Goal: Book appointment/travel/reservation

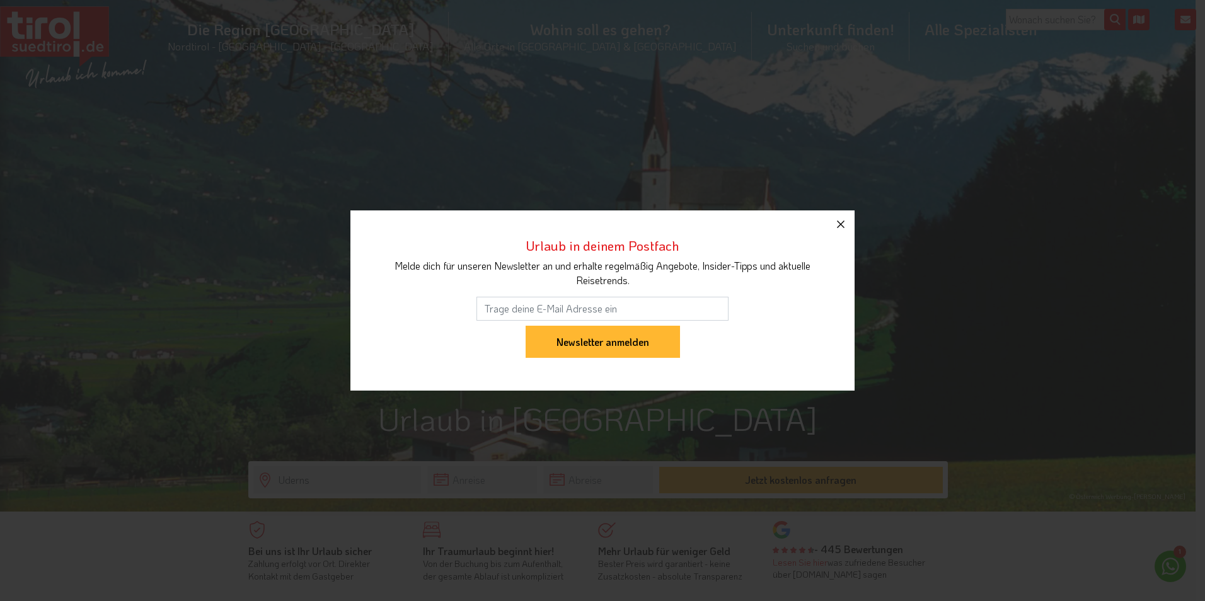
click at [847, 226] on icon "button" at bounding box center [840, 224] width 15 height 15
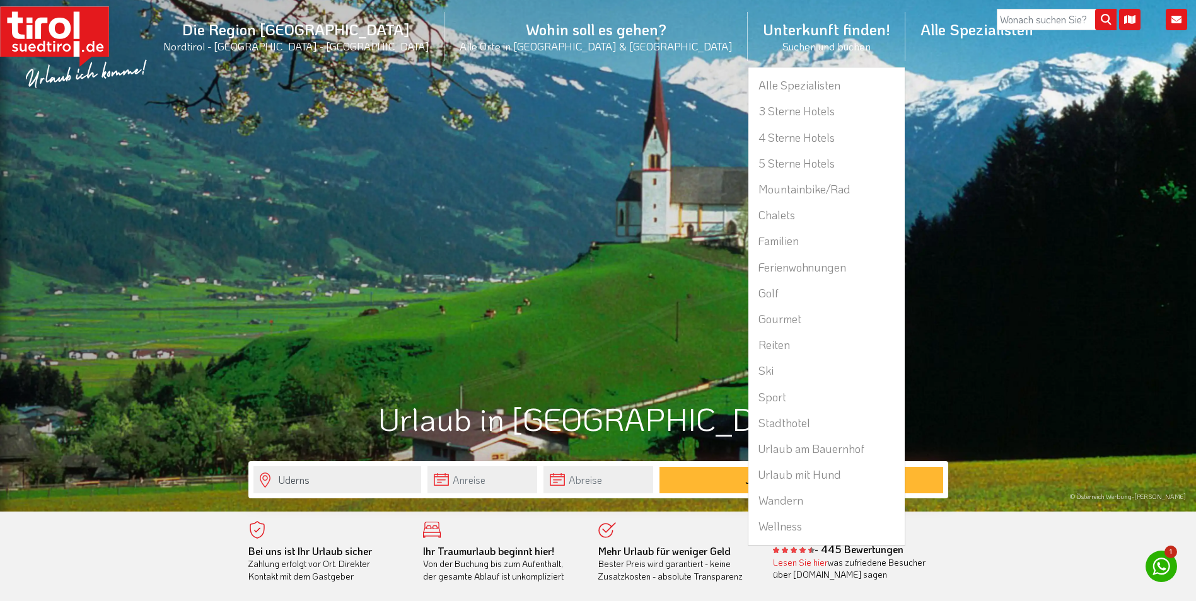
click at [748, 30] on li "Unterkunft finden! Suchen und buchen Alle Spezialisten 3 Sterne Hotels 4 Sterne…" at bounding box center [827, 36] width 158 height 61
click at [748, 163] on link "5 Sterne Hotels" at bounding box center [826, 164] width 156 height 26
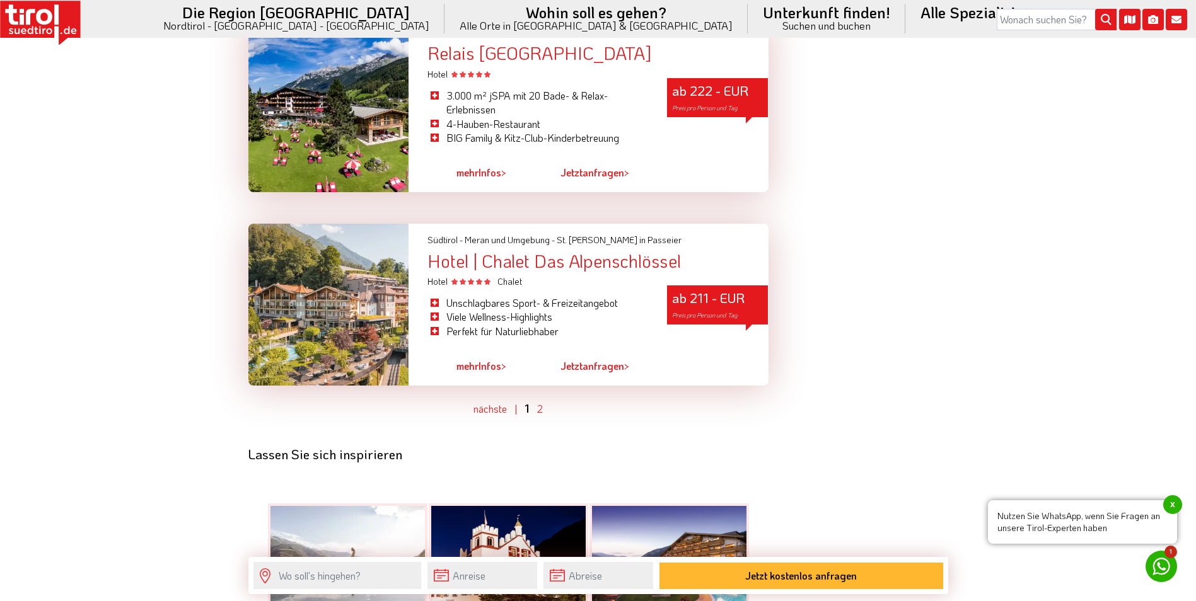
scroll to position [3593, 0]
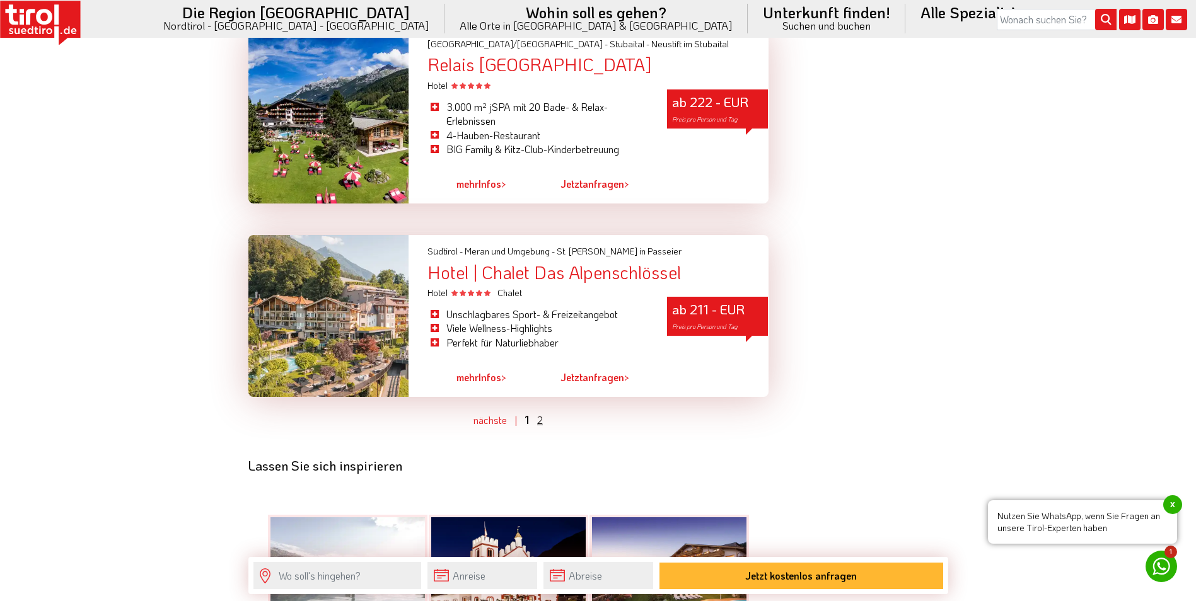
click at [537, 414] on link "2" at bounding box center [540, 420] width 6 height 13
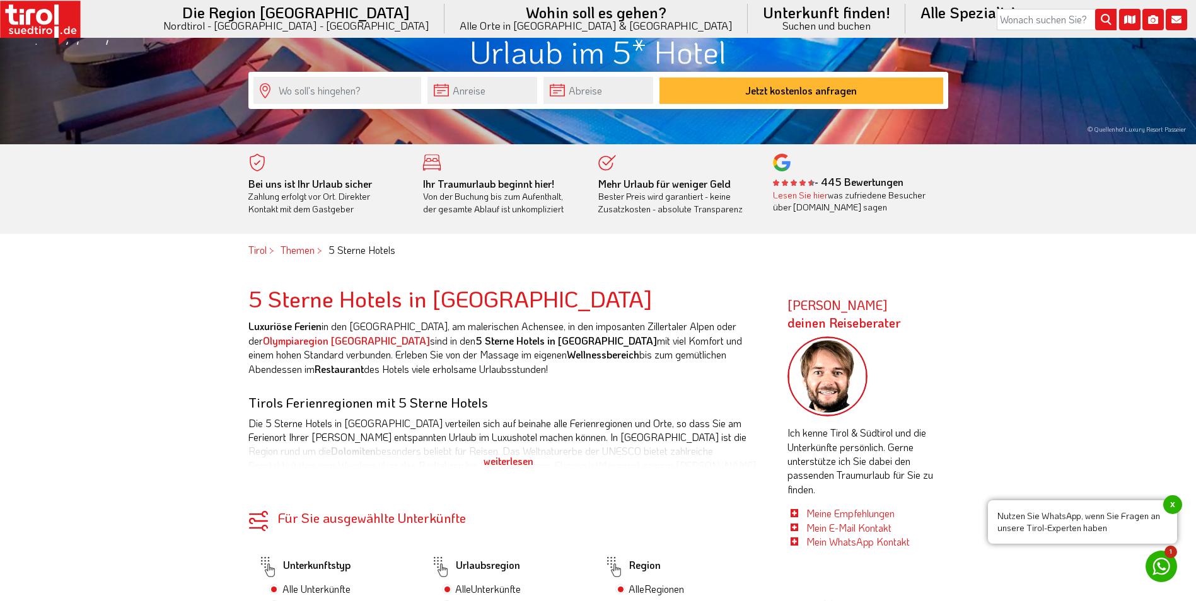
scroll to position [119, 0]
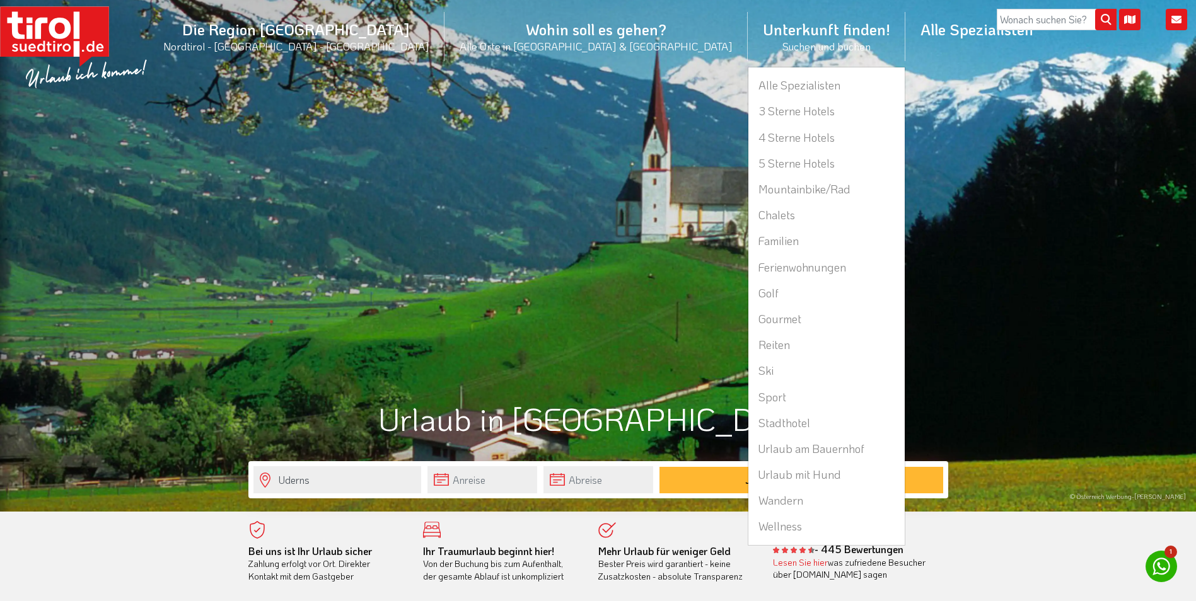
click at [748, 33] on li "Unterkunft finden! Suchen und buchen Alle Spezialisten 3 Sterne Hotels 4 Sterne…" at bounding box center [827, 36] width 158 height 61
click at [748, 140] on link "4 Sterne Hotels" at bounding box center [826, 138] width 156 height 26
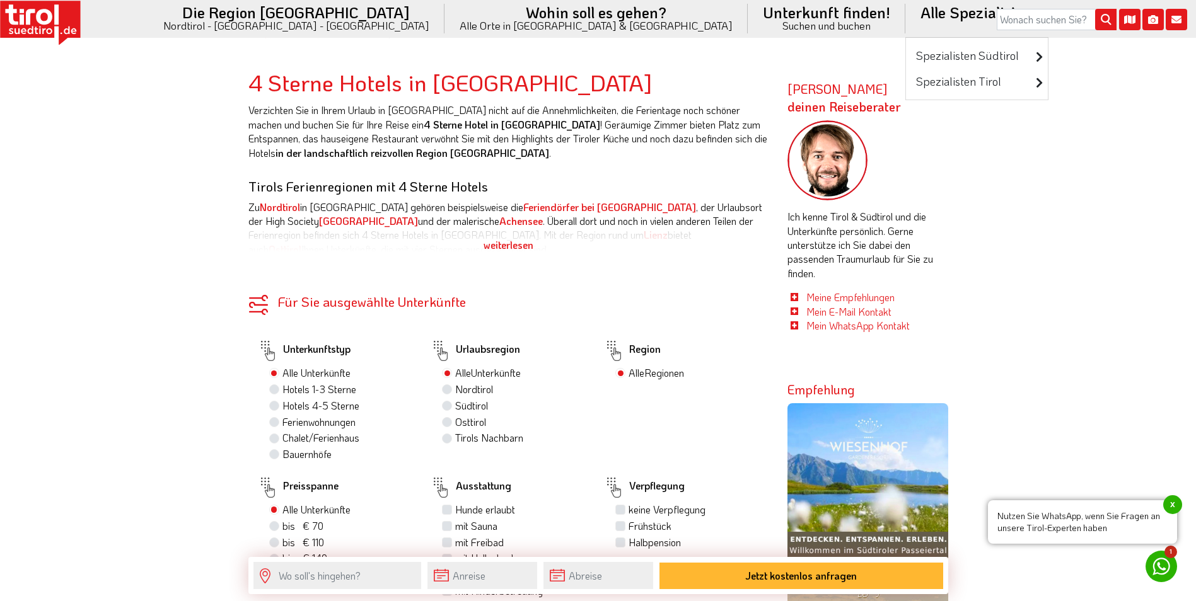
scroll to position [567, 0]
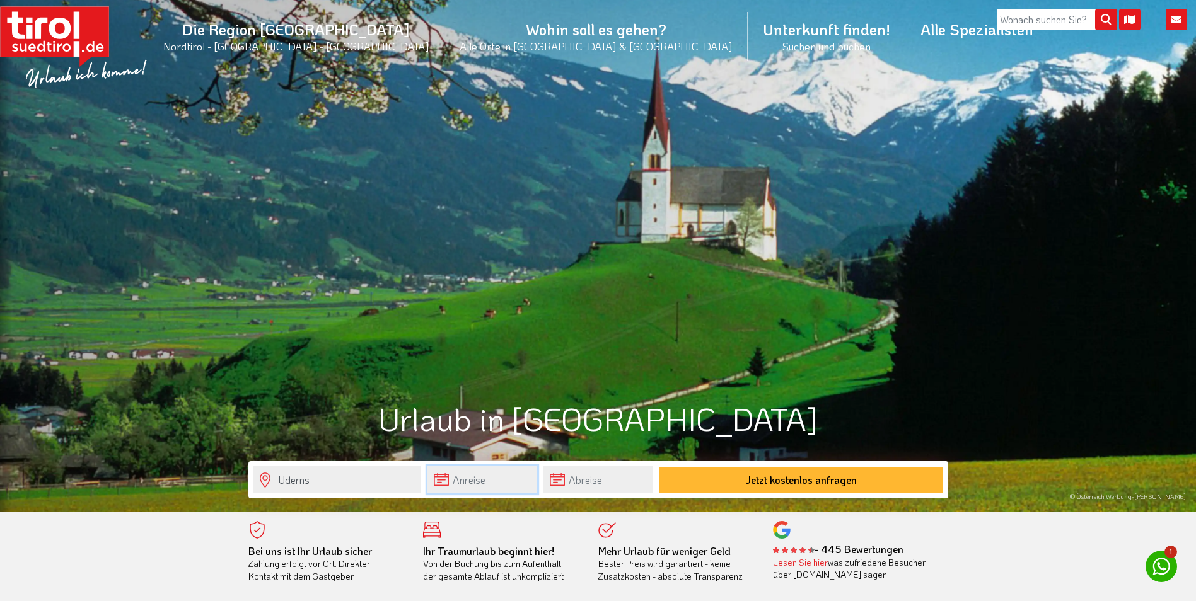
click at [494, 485] on input "text" at bounding box center [482, 479] width 110 height 27
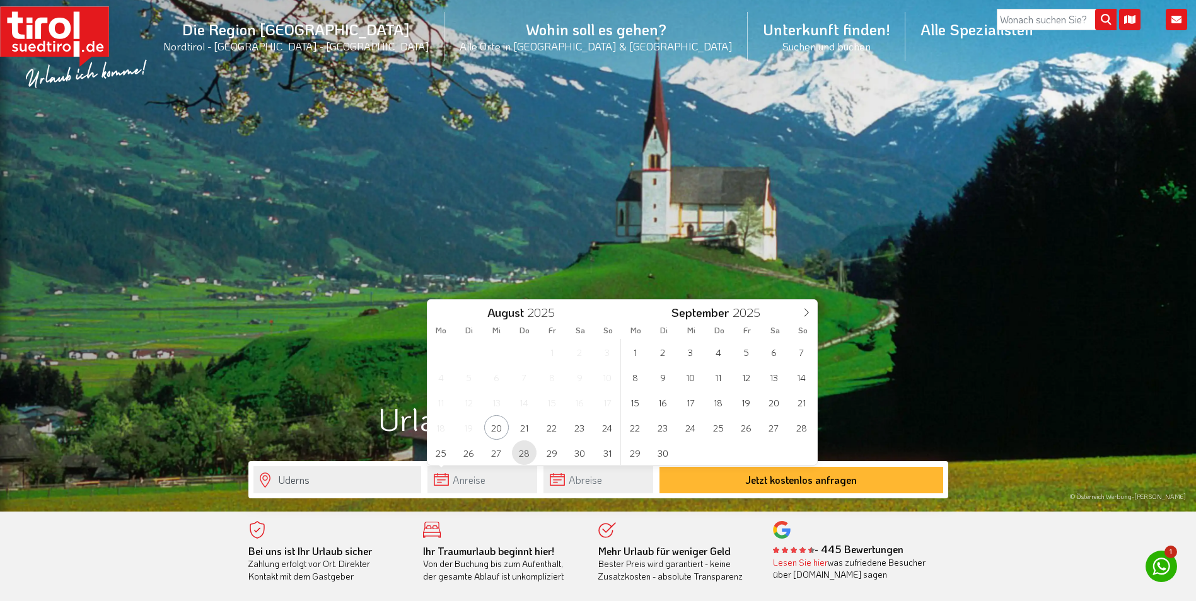
click at [526, 453] on span "28" at bounding box center [524, 453] width 25 height 25
click at [605, 492] on input "text" at bounding box center [598, 479] width 110 height 27
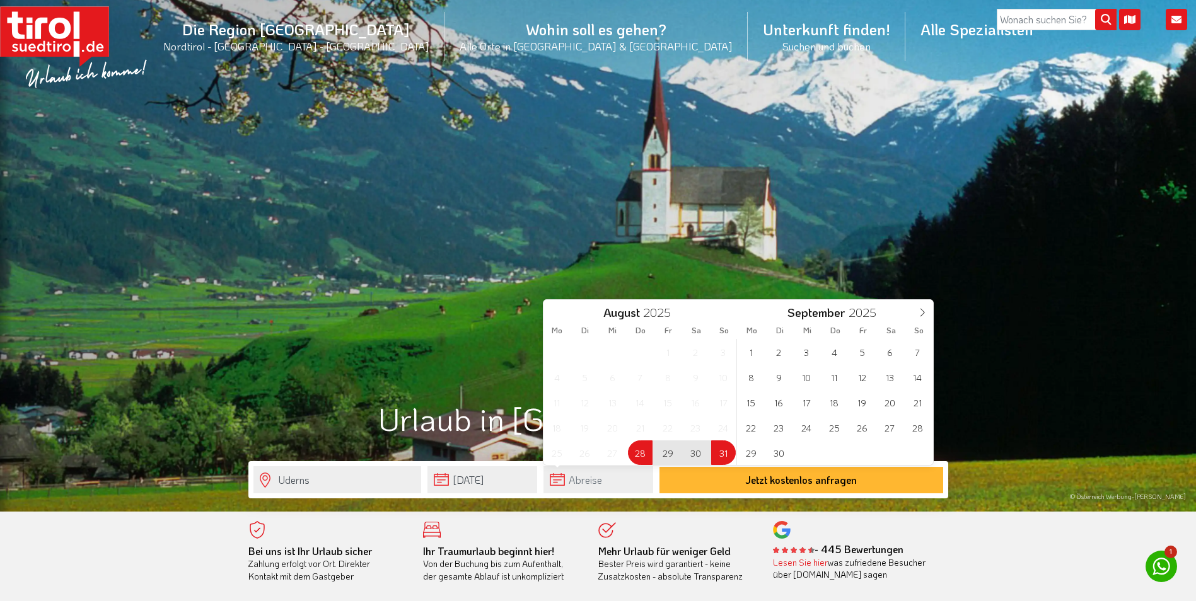
click at [721, 455] on span "31" at bounding box center [723, 453] width 25 height 25
type input "[DATE]"
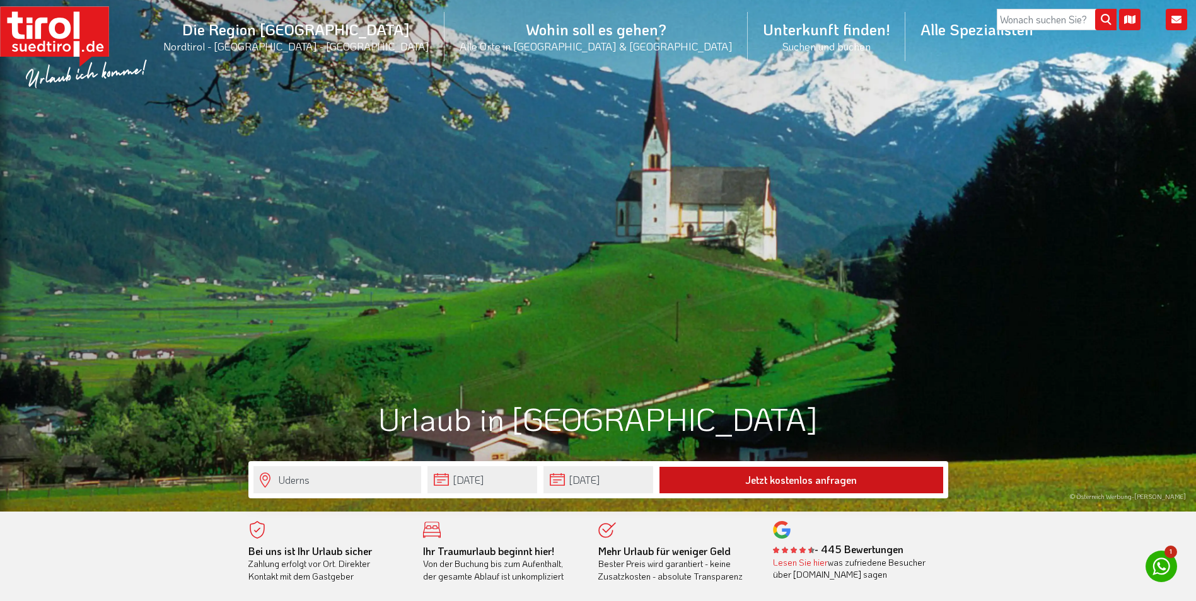
click at [728, 475] on button "Jetzt kostenlos anfragen" at bounding box center [801, 480] width 284 height 26
